Goal: Information Seeking & Learning: Learn about a topic

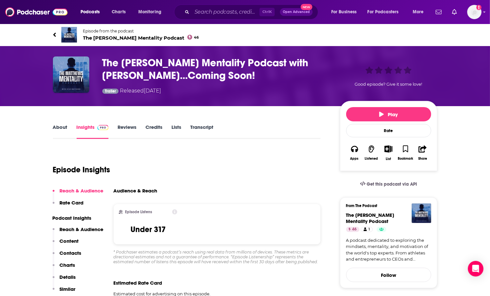
click at [58, 131] on link "About" at bounding box center [60, 131] width 15 height 15
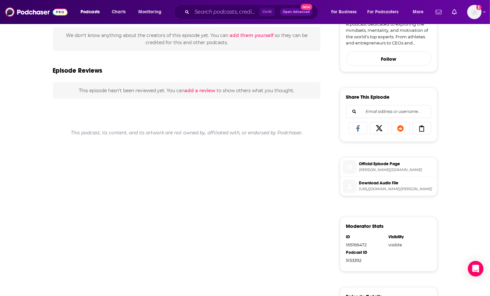
scroll to position [43, 0]
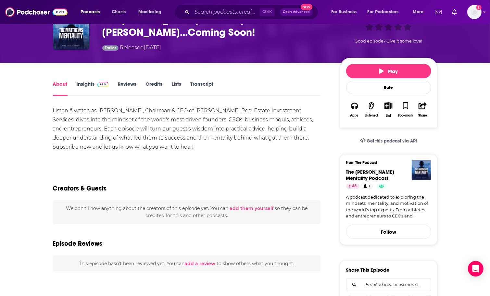
click at [84, 88] on link "Insights" at bounding box center [93, 88] width 32 height 15
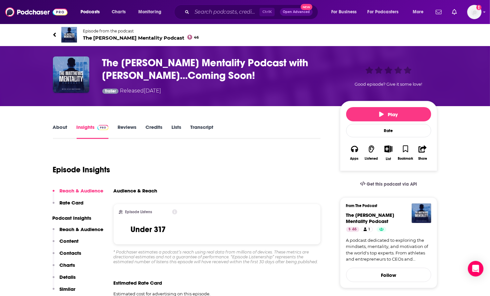
click at [125, 127] on link "Reviews" at bounding box center [127, 131] width 19 height 15
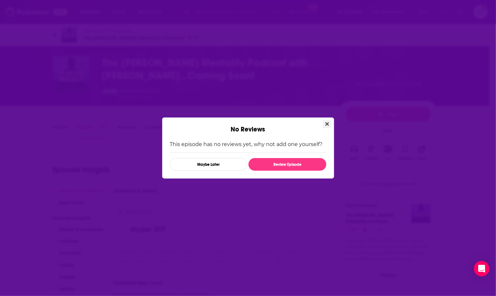
click at [328, 123] on icon "Close" at bounding box center [328, 124] width 4 height 4
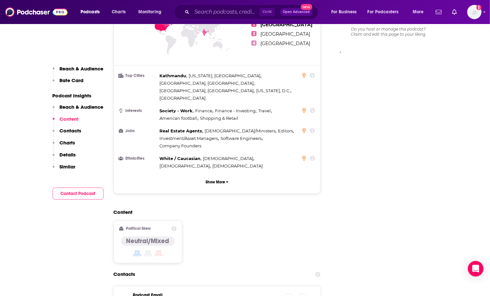
scroll to position [346, 0]
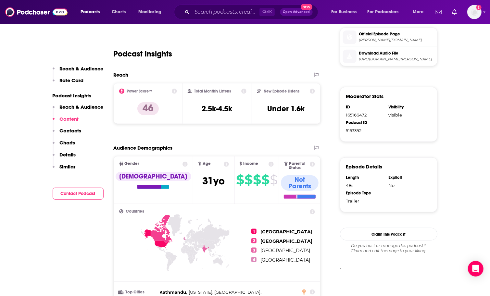
click at [81, 107] on p "Reach & Audience" at bounding box center [82, 107] width 44 height 6
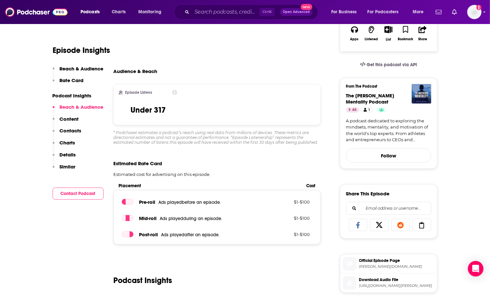
scroll to position [22, 0]
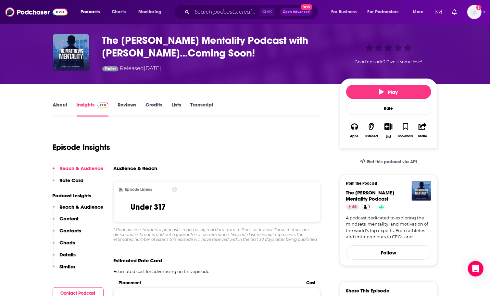
click at [75, 207] on p "Reach & Audience" at bounding box center [82, 207] width 44 height 6
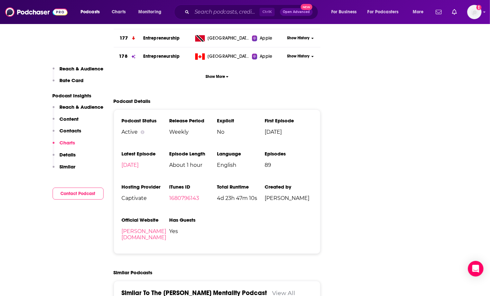
scroll to position [1104, 0]
